Goal: Task Accomplishment & Management: Manage account settings

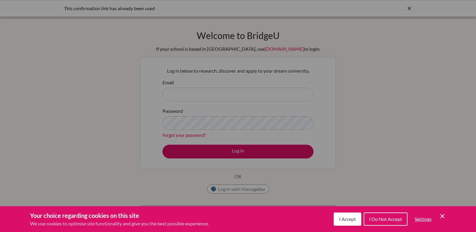
click at [351, 214] on button "I Accept" at bounding box center [348, 219] width 28 height 13
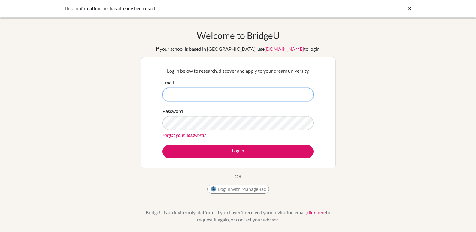
click at [176, 95] on input "Email" at bounding box center [237, 95] width 151 height 14
type input "[EMAIL_ADDRESS][DOMAIN_NAME]"
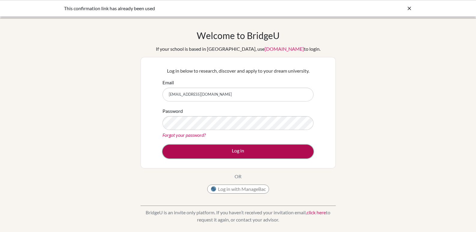
click at [229, 156] on button "Log in" at bounding box center [237, 152] width 151 height 14
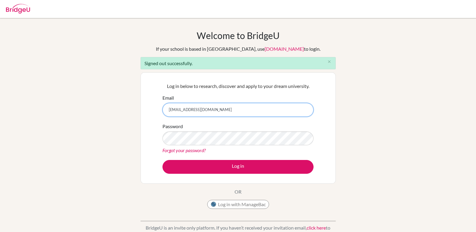
type input "khaledahmad@rfs.edu.ps"
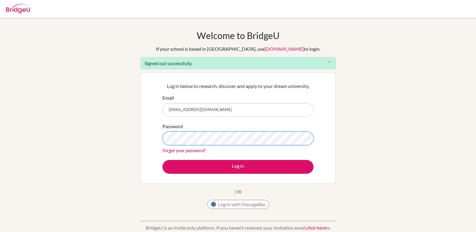
click at [162, 160] on button "Log in" at bounding box center [237, 167] width 151 height 14
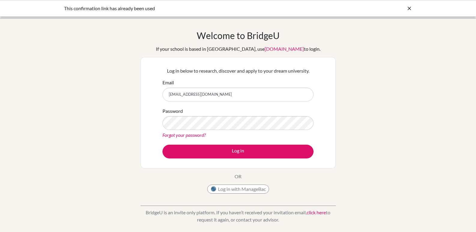
type input "khaledahmad@rfs.edu.ps"
click at [162, 145] on button "Log in" at bounding box center [237, 152] width 151 height 14
type input "khaledahmad@rfs.edu.ps"
click at [162, 145] on button "Log in" at bounding box center [237, 152] width 151 height 14
